Goal: Find specific page/section: Find specific page/section

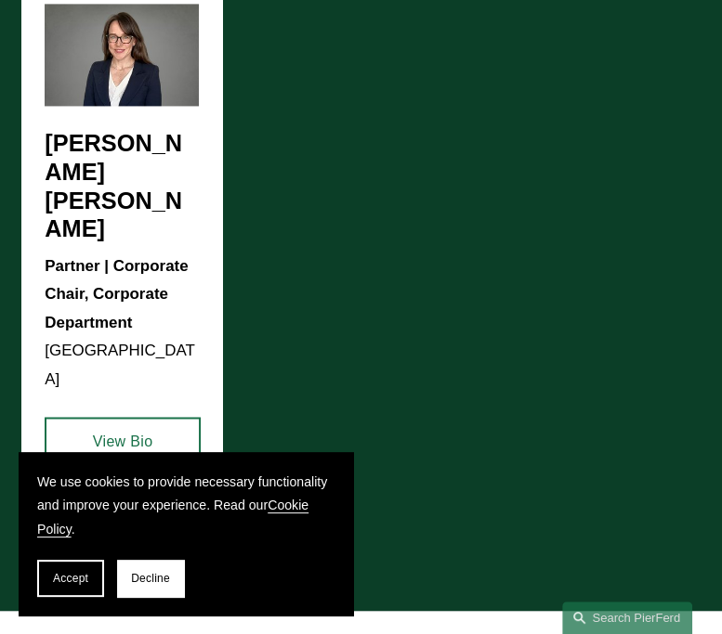
scroll to position [1390, 0]
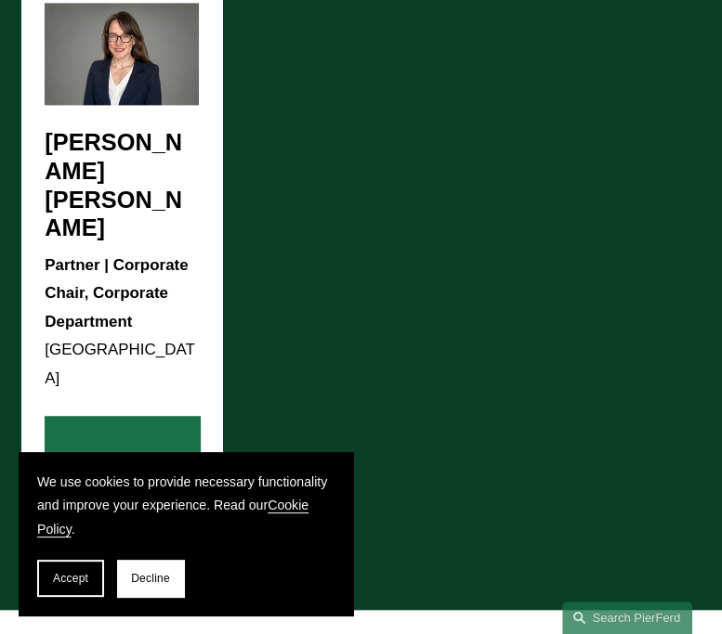
click at [139, 416] on link "View Bio" at bounding box center [123, 440] width 156 height 48
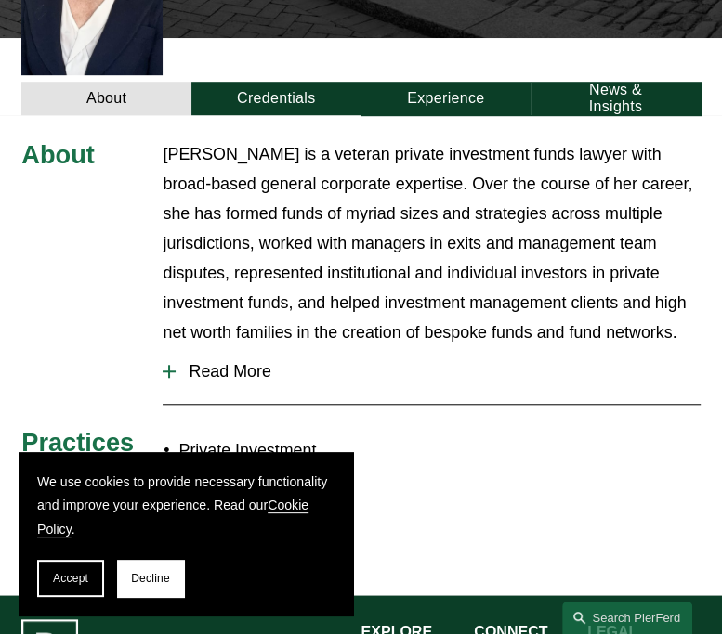
scroll to position [665, 0]
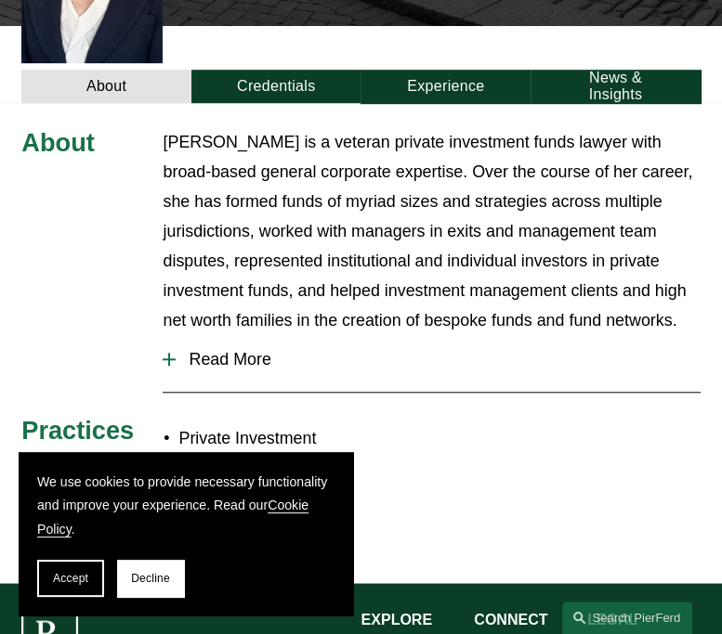
click at [164, 336] on button "Read More" at bounding box center [431, 359] width 537 height 47
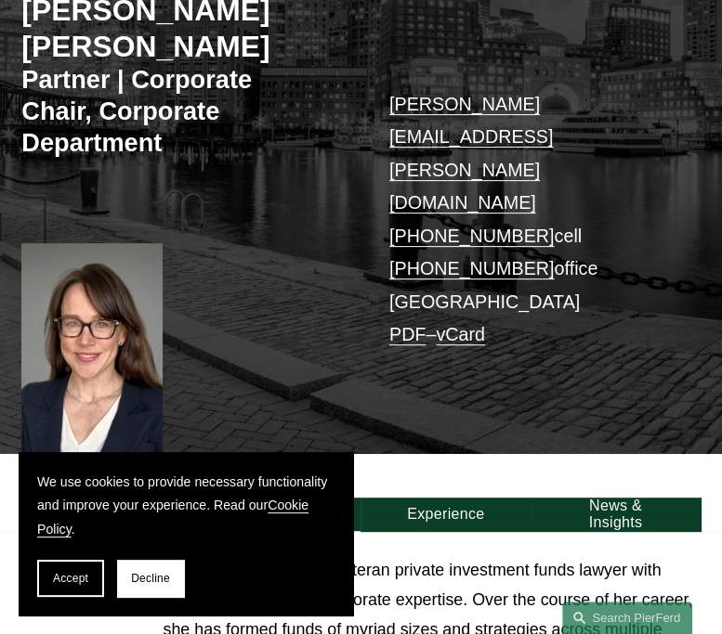
scroll to position [0, 0]
